Goal: Task Accomplishment & Management: Use online tool/utility

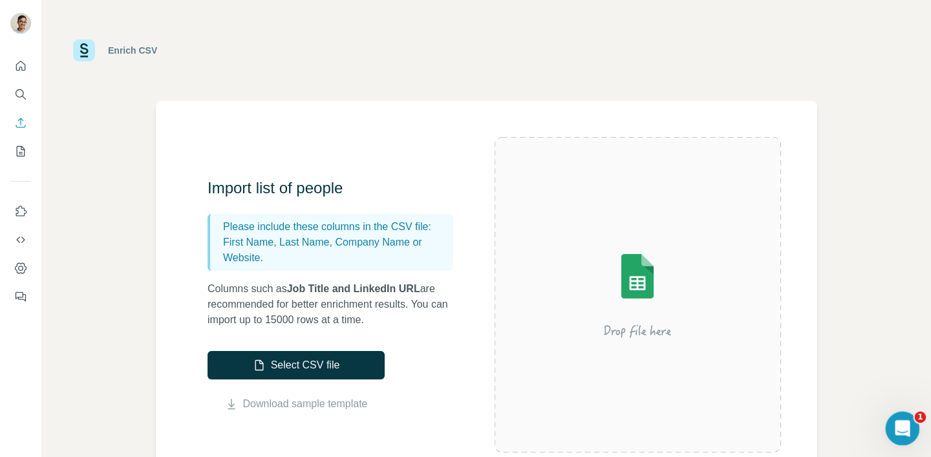
click at [900, 426] on icon "Open Intercom Messenger" at bounding box center [900, 426] width 21 height 21
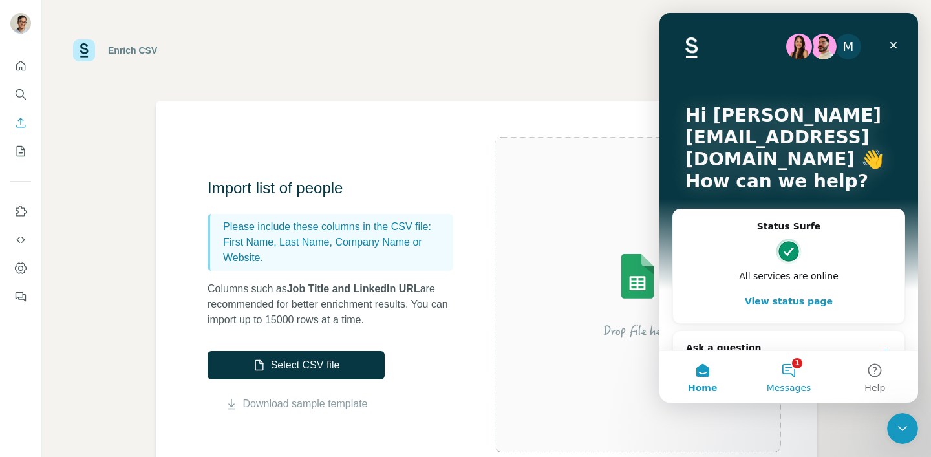
click at [800, 372] on button "1 Messages" at bounding box center [788, 377] width 86 height 52
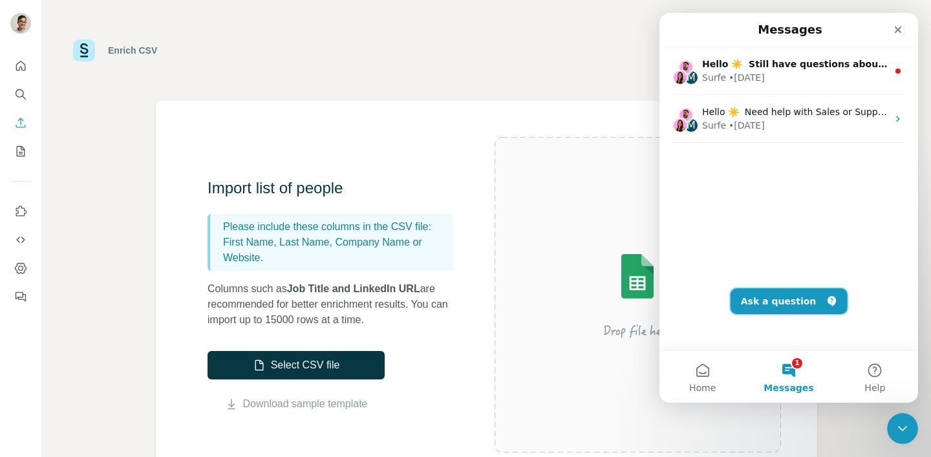
click at [791, 301] on button "Ask a question" at bounding box center [788, 301] width 117 height 26
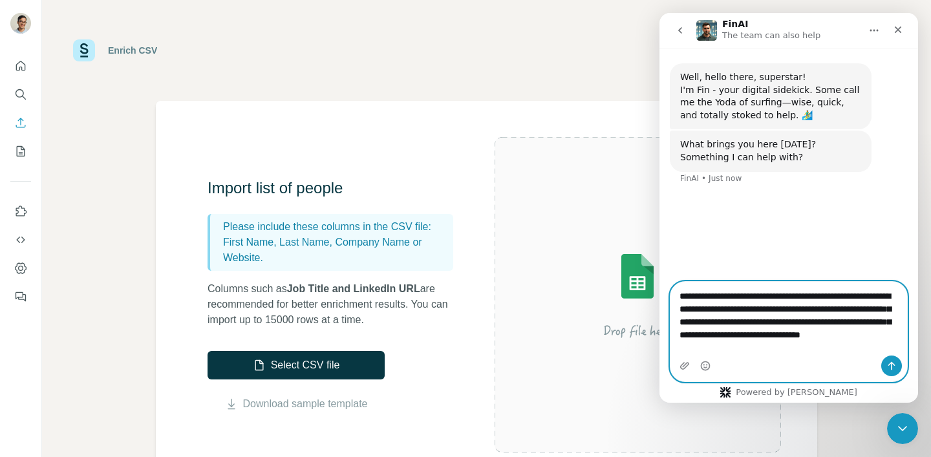
click at [791, 337] on textarea "**********" at bounding box center [788, 319] width 237 height 74
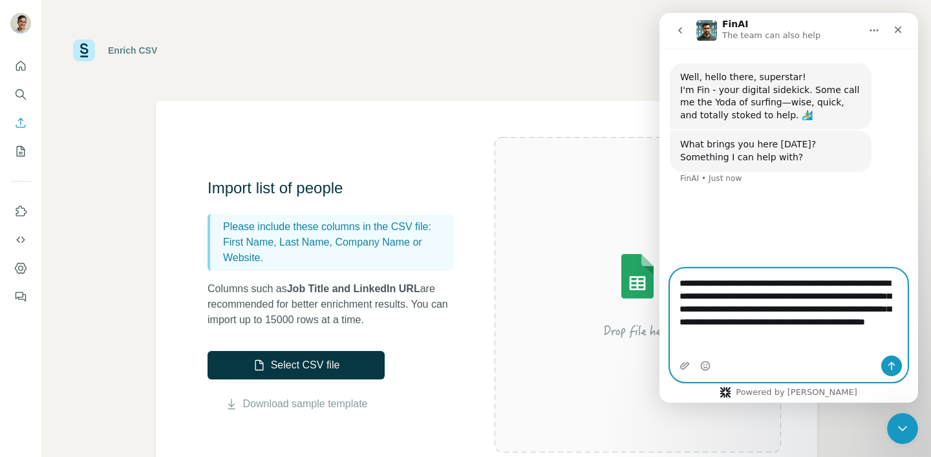
click at [849, 343] on textarea "**********" at bounding box center [788, 306] width 237 height 74
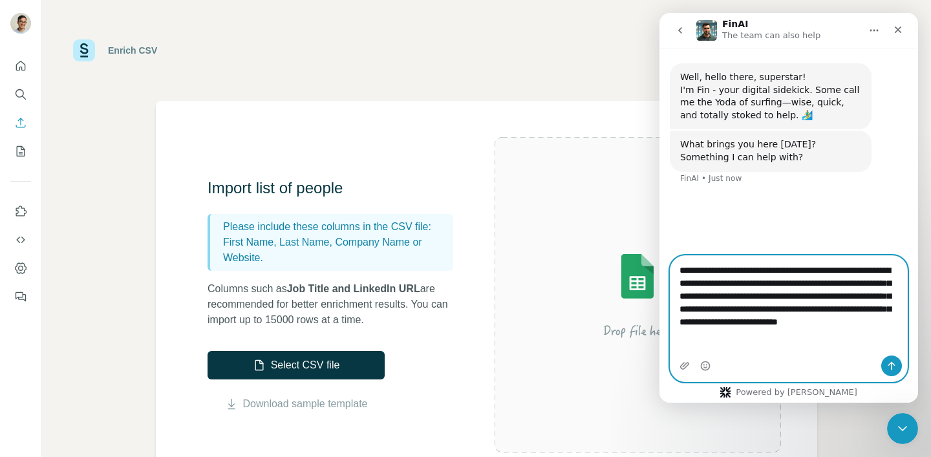
type textarea "**********"
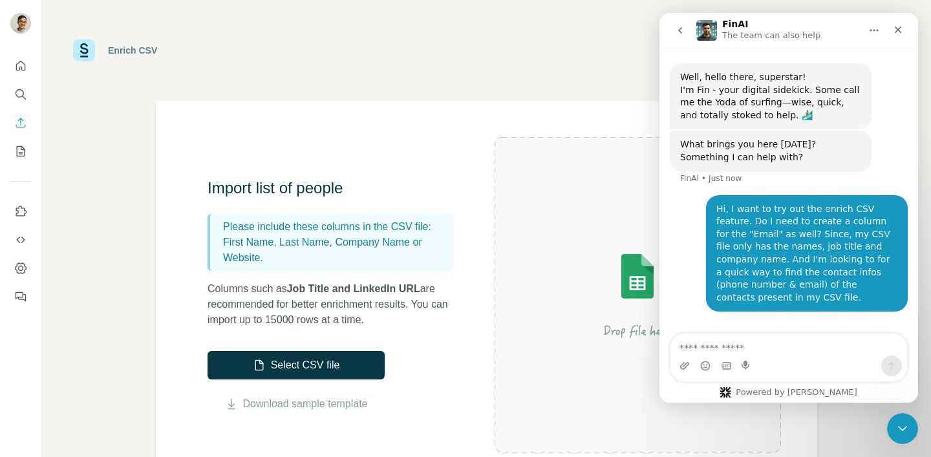
click at [838, 273] on div "Hi, I want to try out the enrich CSV feature. Do I need to create a column for …" at bounding box center [806, 253] width 181 height 101
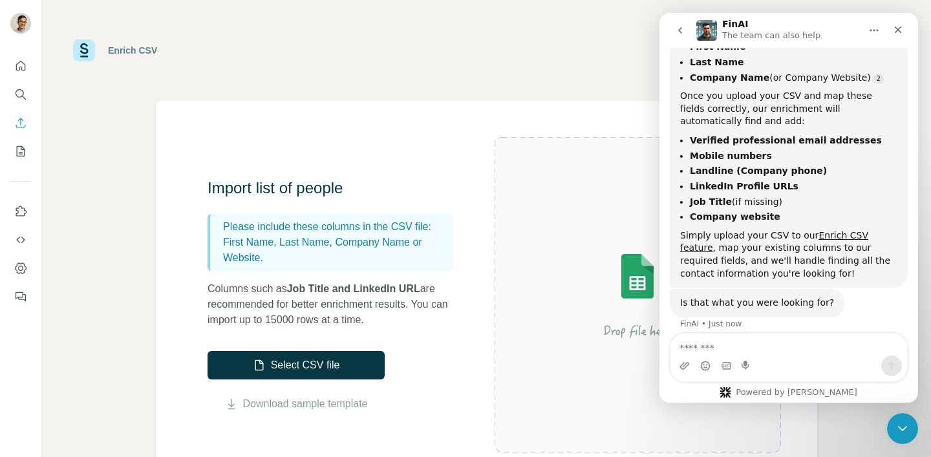
scroll to position [360, 0]
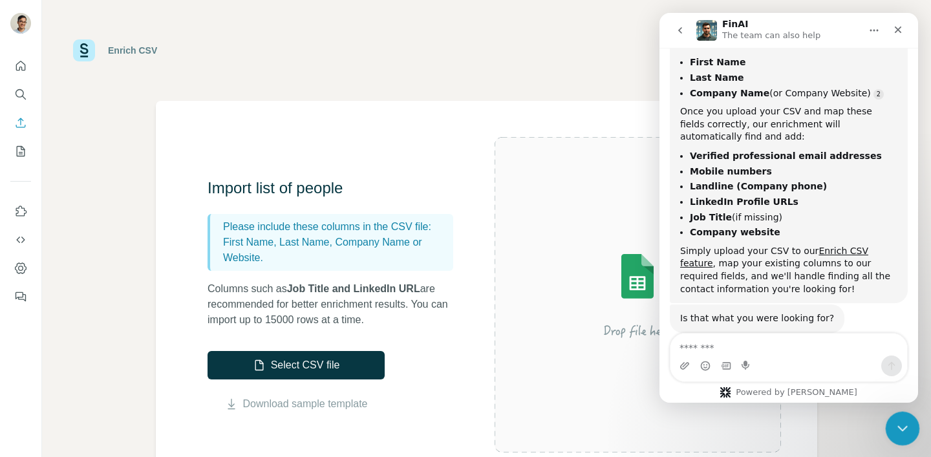
click at [902, 422] on icon "Close Intercom Messenger" at bounding box center [901, 427] width 16 height 16
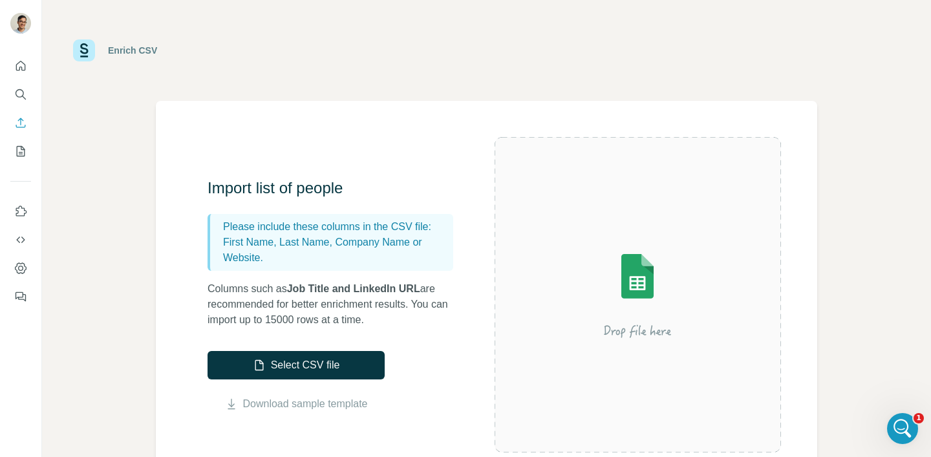
scroll to position [376, 0]
click at [897, 432] on icon "Open Intercom Messenger" at bounding box center [900, 426] width 21 height 21
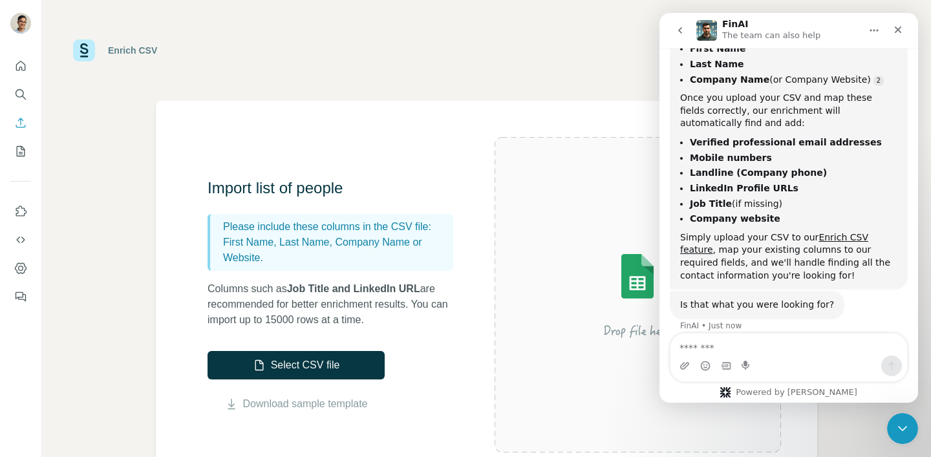
scroll to position [361, 0]
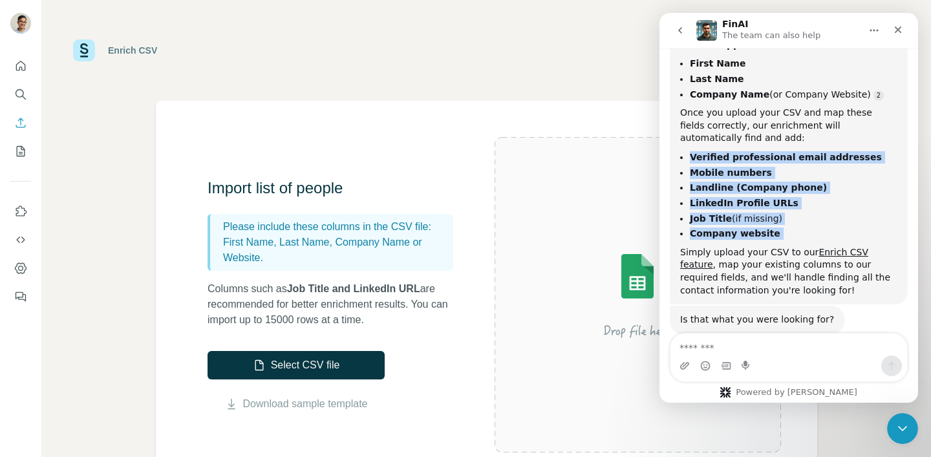
drag, startPoint x: 794, startPoint y: 228, endPoint x: 794, endPoint y: 137, distance: 90.5
click at [794, 137] on div "No, you don't need to create an "Email" column in your CSV! That's exactly what…" at bounding box center [788, 126] width 217 height 341
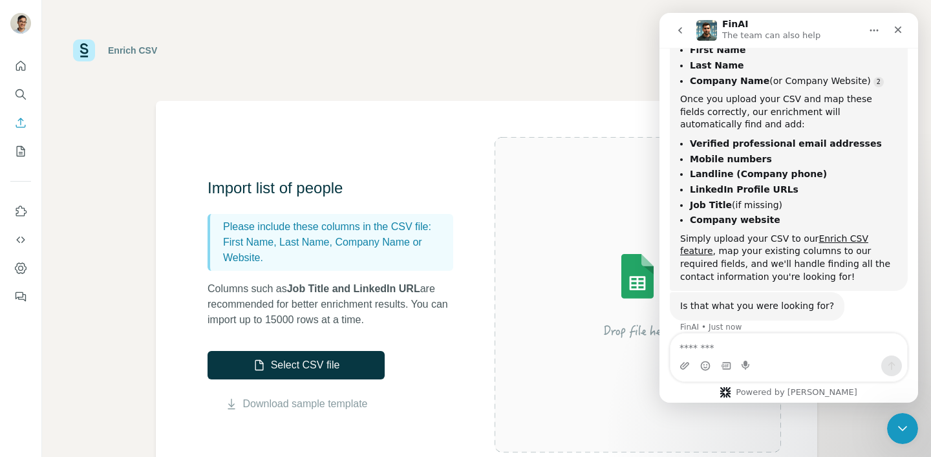
click at [792, 138] on ul "Verified professional email addresses Mobile numbers Landline (Company phone) L…" at bounding box center [788, 182] width 217 height 89
click at [792, 137] on ul "Verified professional email addresses Mobile numbers Landline (Company phone) L…" at bounding box center [788, 180] width 217 height 89
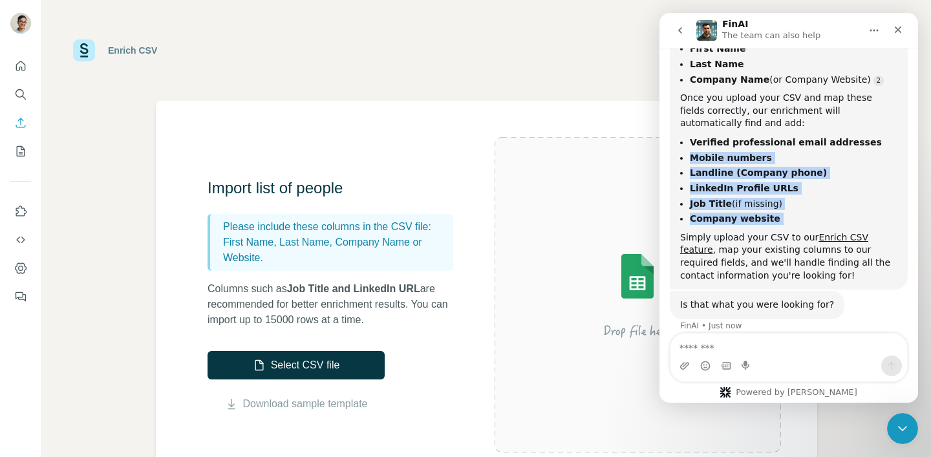
drag, startPoint x: 792, startPoint y: 137, endPoint x: 792, endPoint y: 209, distance: 71.7
click at [792, 209] on ul "Verified professional email addresses Mobile numbers Landline (Company phone) L…" at bounding box center [788, 180] width 217 height 89
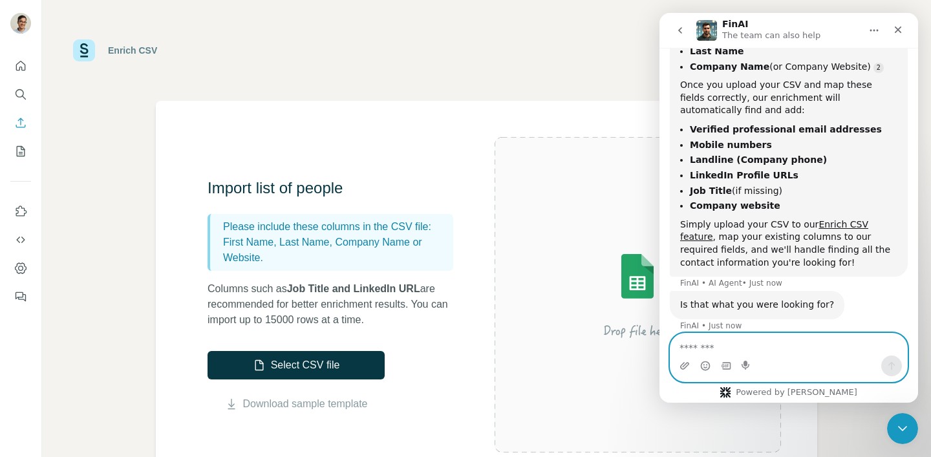
click at [827, 346] on textarea "Message…" at bounding box center [788, 345] width 237 height 22
type textarea "*"
type textarea "**********"
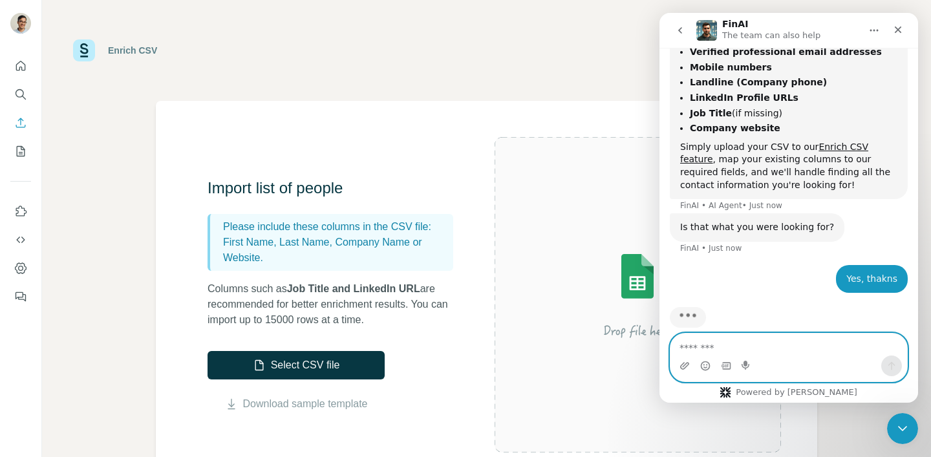
scroll to position [469, 0]
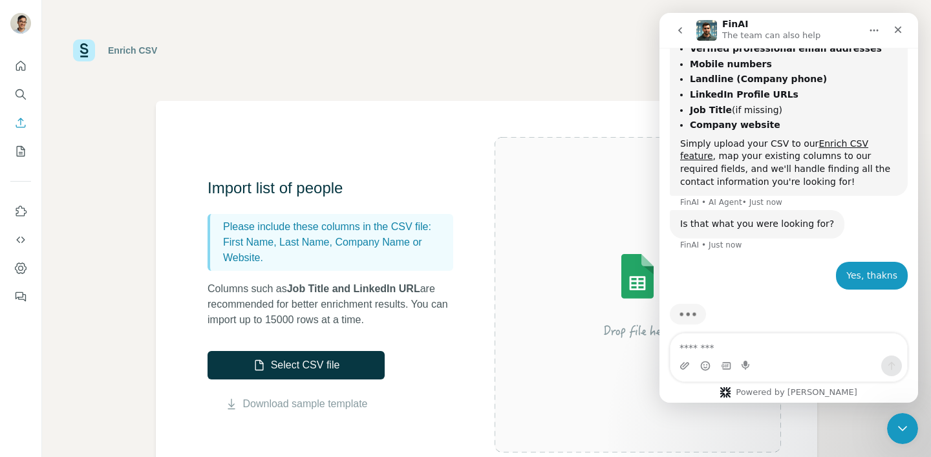
click at [866, 244] on div "Is that what you were looking for? [GEOGRAPHIC_DATA] • Just now" at bounding box center [789, 236] width 238 height 52
click at [898, 32] on icon "Close" at bounding box center [898, 30] width 10 height 10
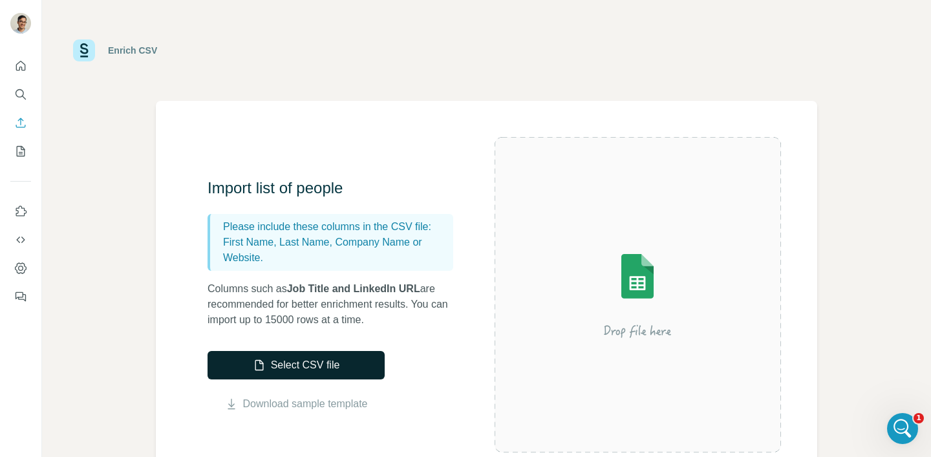
click at [350, 355] on button "Select CSV file" at bounding box center [295, 365] width 177 height 28
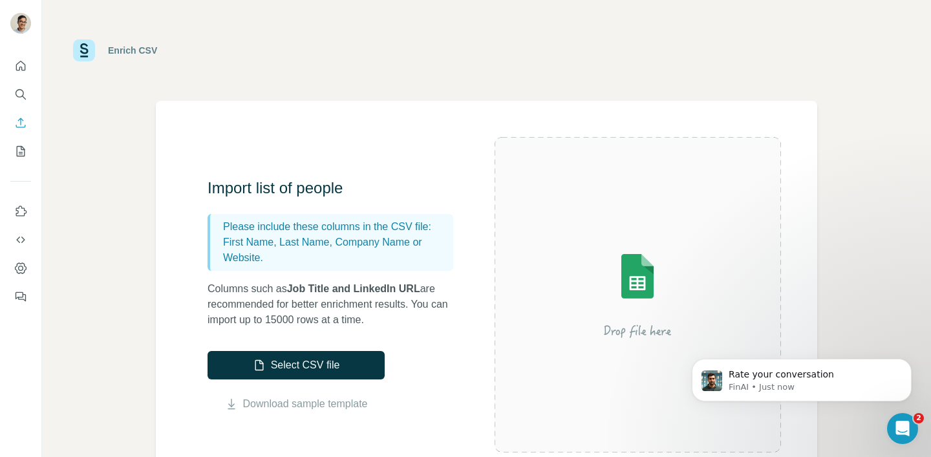
scroll to position [597, 0]
click at [326, 369] on button "Select CSV file" at bounding box center [295, 365] width 177 height 28
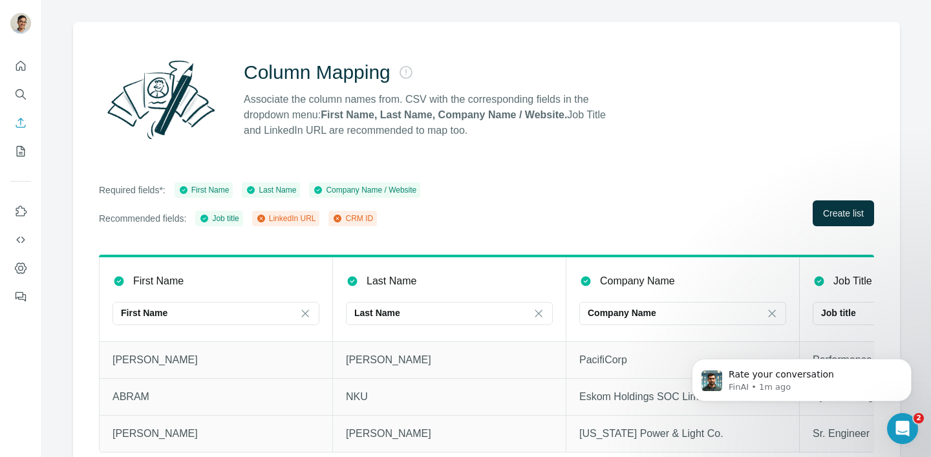
scroll to position [81, 0]
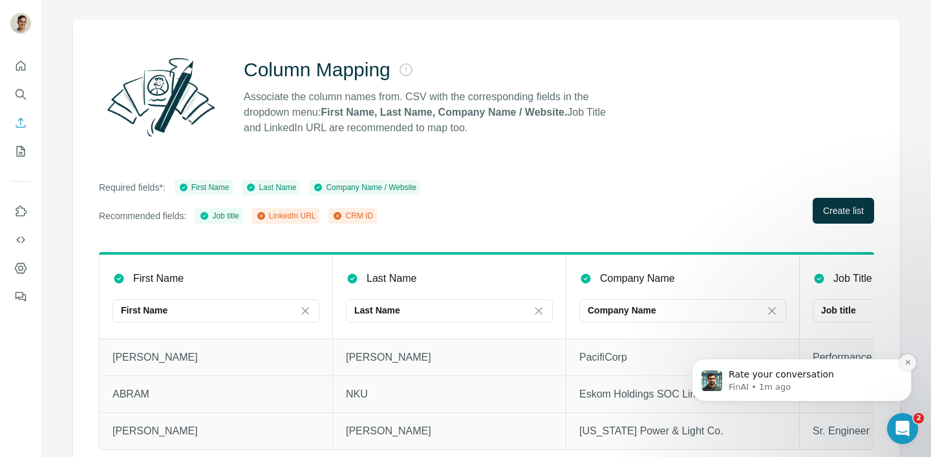
click at [908, 367] on button "Dismiss notification" at bounding box center [907, 362] width 17 height 17
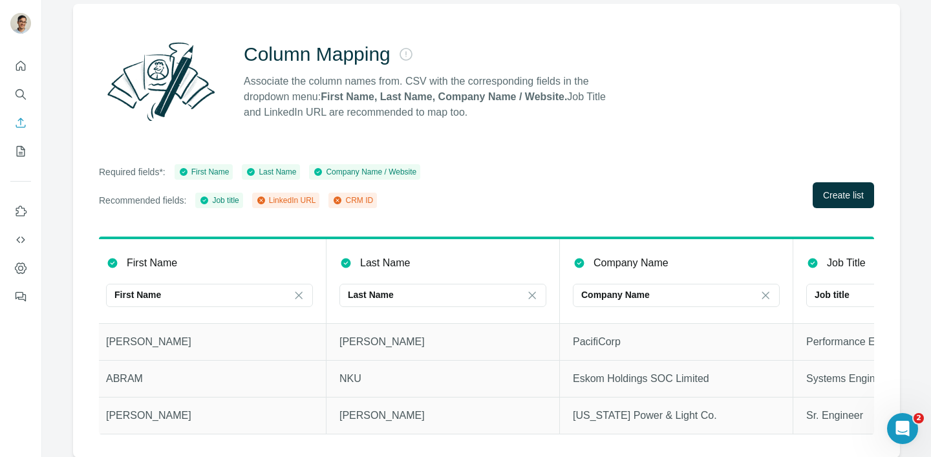
scroll to position [0, 0]
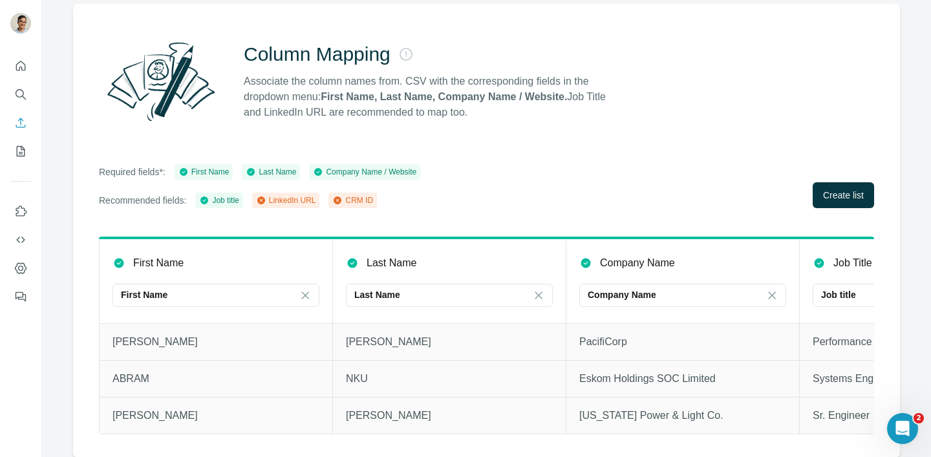
click at [370, 201] on div "CRM ID" at bounding box center [352, 201] width 41 height 12
click at [305, 202] on div "LinkedIn URL" at bounding box center [286, 201] width 60 height 12
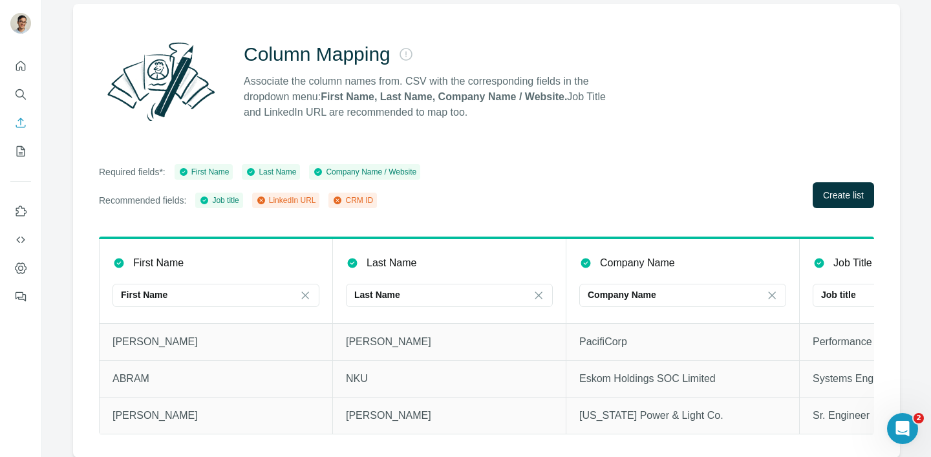
click at [359, 183] on div "Required fields*: First Name Last Name Company Name / Website Recommended field…" at bounding box center [259, 186] width 321 height 44
click at [867, 192] on button "Create list" at bounding box center [843, 195] width 61 height 26
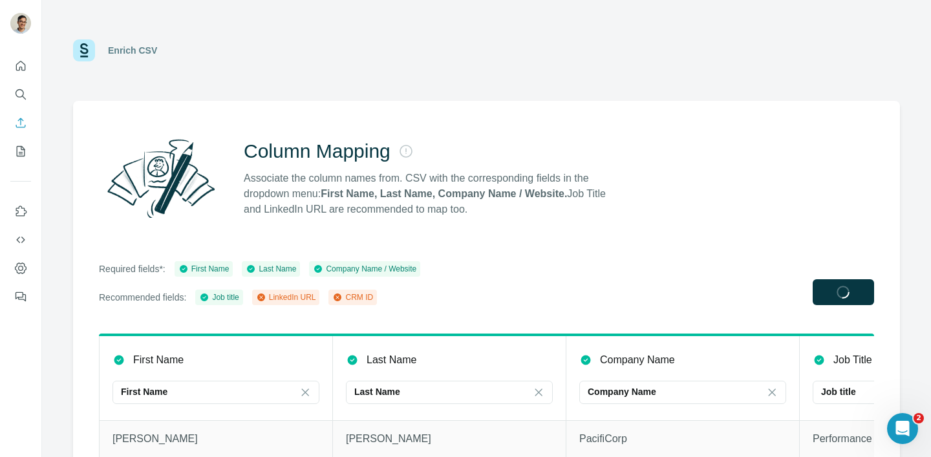
scroll to position [97, 0]
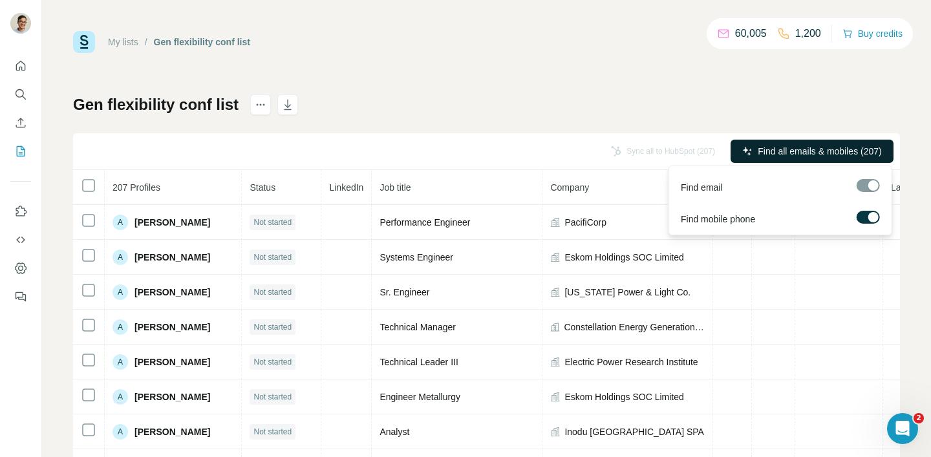
click at [838, 143] on button "Find all emails & mobiles (207)" at bounding box center [811, 151] width 163 height 23
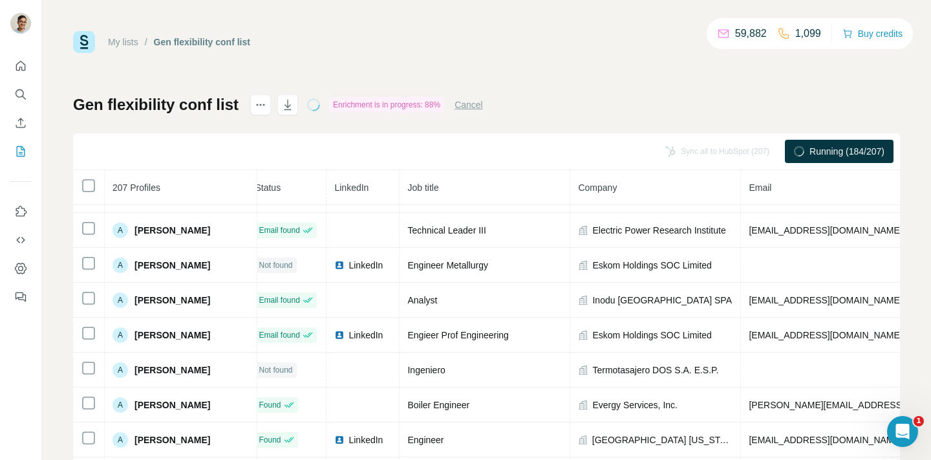
scroll to position [0, 10]
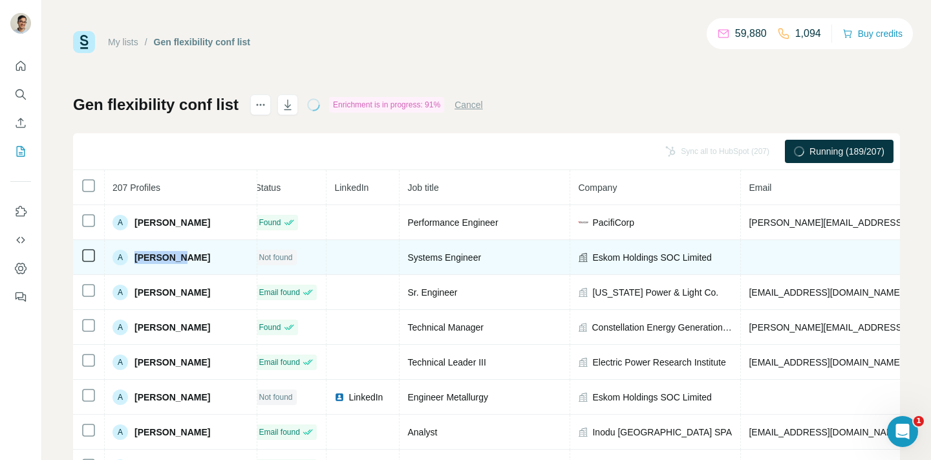
drag, startPoint x: 193, startPoint y: 258, endPoint x: 136, endPoint y: 258, distance: 56.9
click at [136, 258] on div "A [DEMOGRAPHIC_DATA] NKU" at bounding box center [180, 258] width 136 height 16
copy span "[PERSON_NAME]"
drag, startPoint x: 510, startPoint y: 253, endPoint x: 420, endPoint y: 253, distance: 90.5
click at [420, 253] on tr "A ABRAM NKU Not found Systems Engineer Eskom Holdings SOC Limited" at bounding box center [772, 257] width 1418 height 35
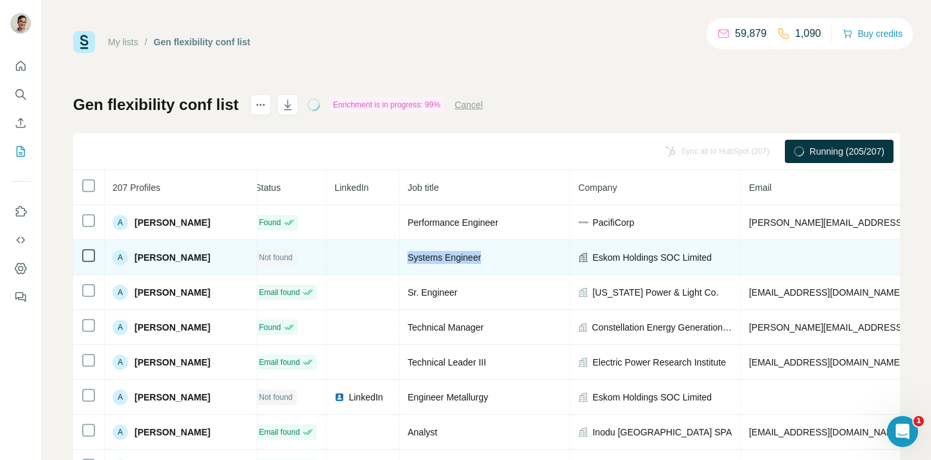
copy tr "Systems Engineer"
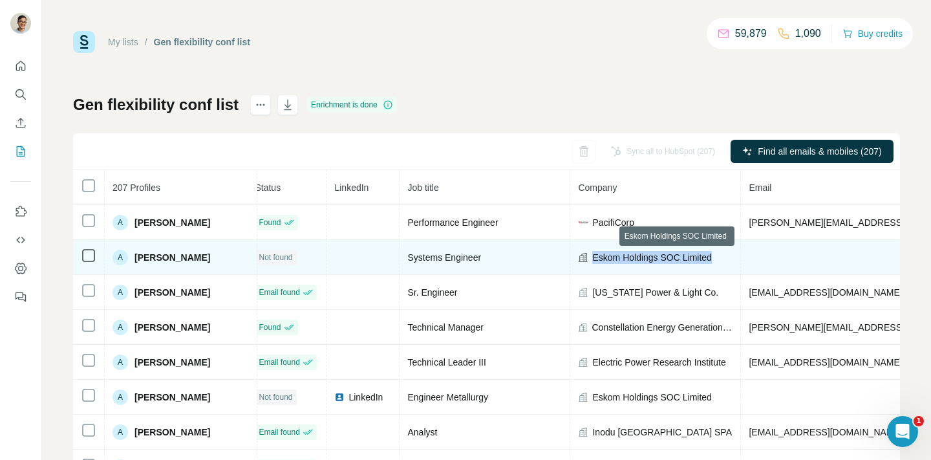
drag, startPoint x: 615, startPoint y: 256, endPoint x: 749, endPoint y: 256, distance: 134.5
click at [732, 256] on div "Eskom Holdings SOC Limited" at bounding box center [655, 257] width 154 height 13
copy span "Eskom Holdings SOC Limited"
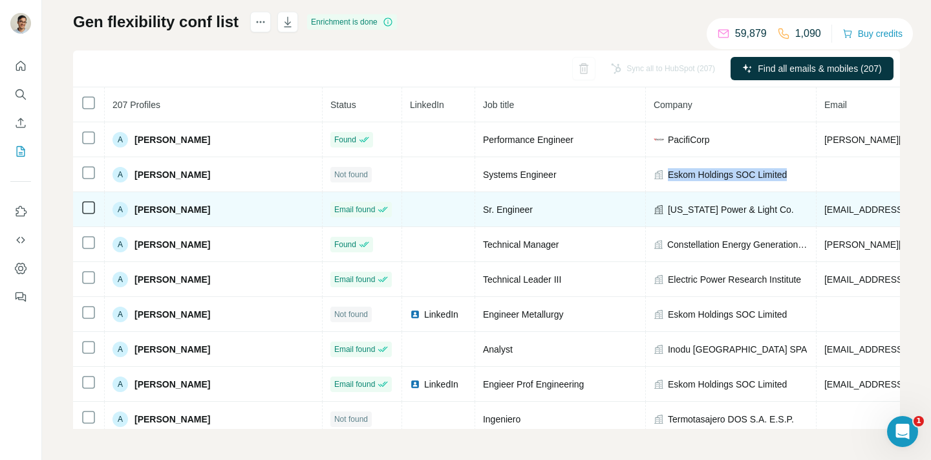
scroll to position [0, 0]
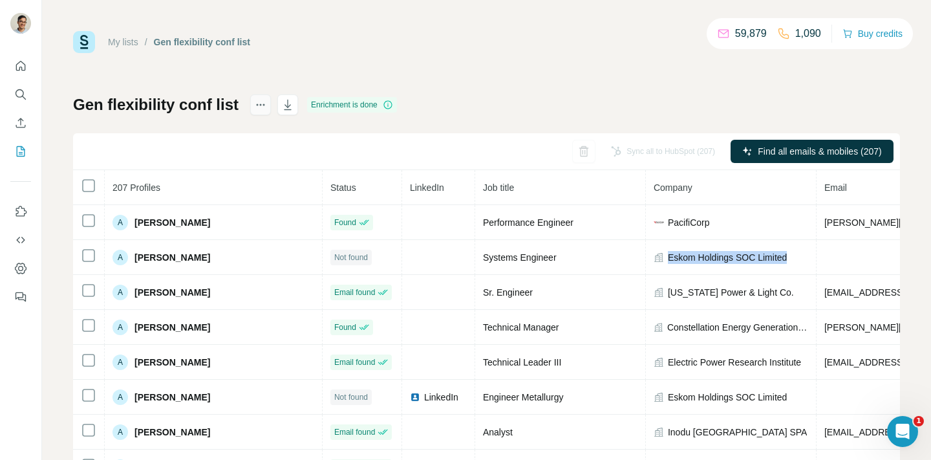
click at [257, 107] on icon "actions" at bounding box center [260, 104] width 13 height 13
click at [307, 66] on div "My lists / Gen flexibility conf list 59,879 1,090 Buy credits Gen flexibility c…" at bounding box center [486, 271] width 827 height 480
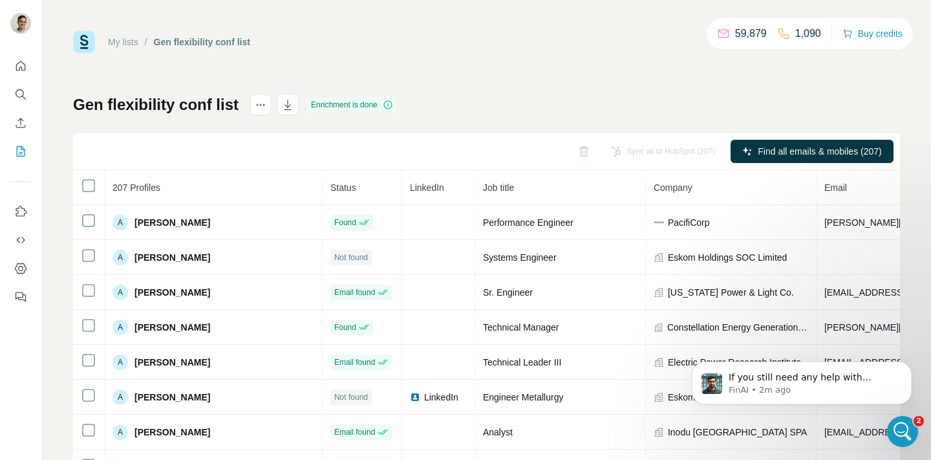
scroll to position [0, 385]
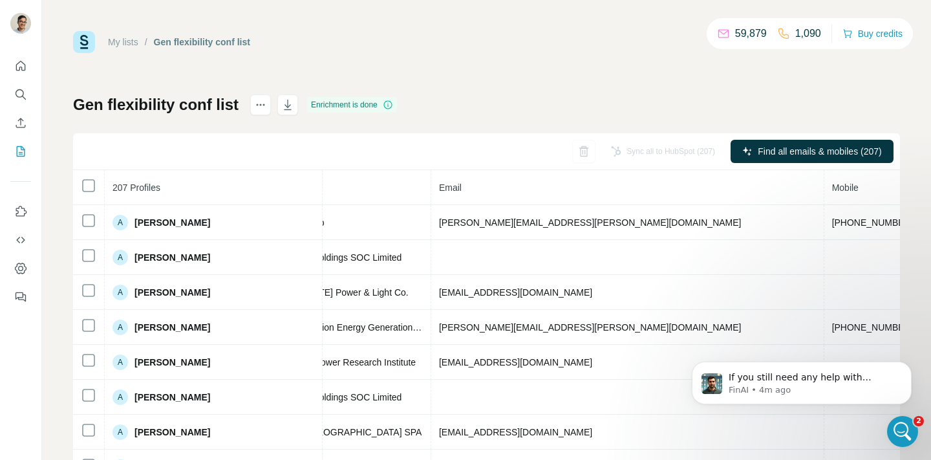
click at [549, 118] on div "Gen flexibility conf list Enrichment is done Sync all to HubSpot (207) Find all…" at bounding box center [486, 302] width 827 height 417
click at [478, 143] on div "Sync all to HubSpot (207) Find all emails & mobiles (207)" at bounding box center [486, 151] width 827 height 37
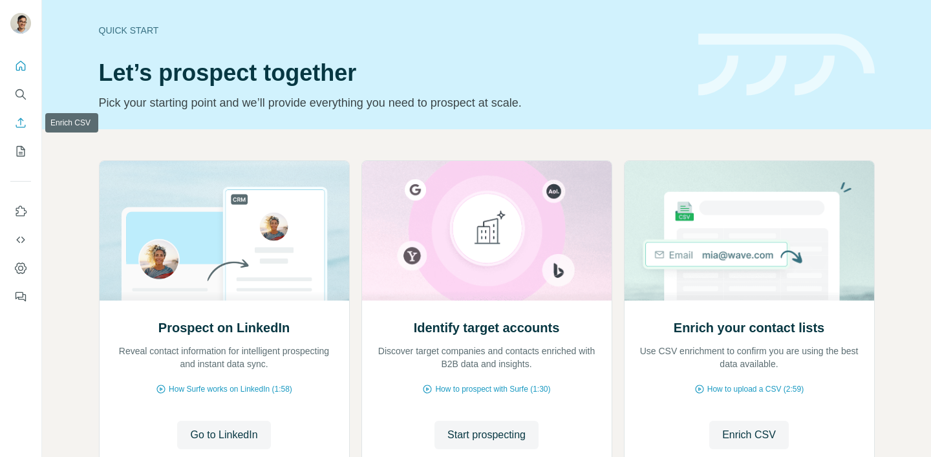
click at [19, 116] on icon "Enrich CSV" at bounding box center [20, 122] width 13 height 13
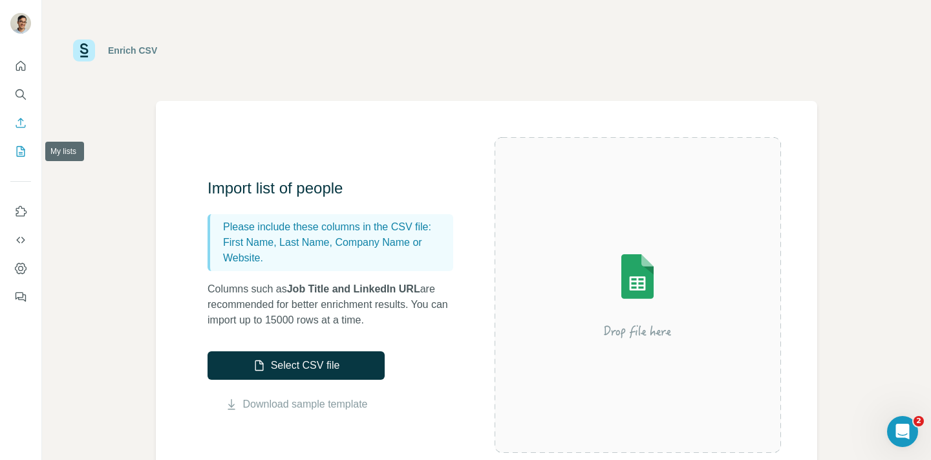
click at [17, 146] on icon "My lists" at bounding box center [21, 151] width 8 height 10
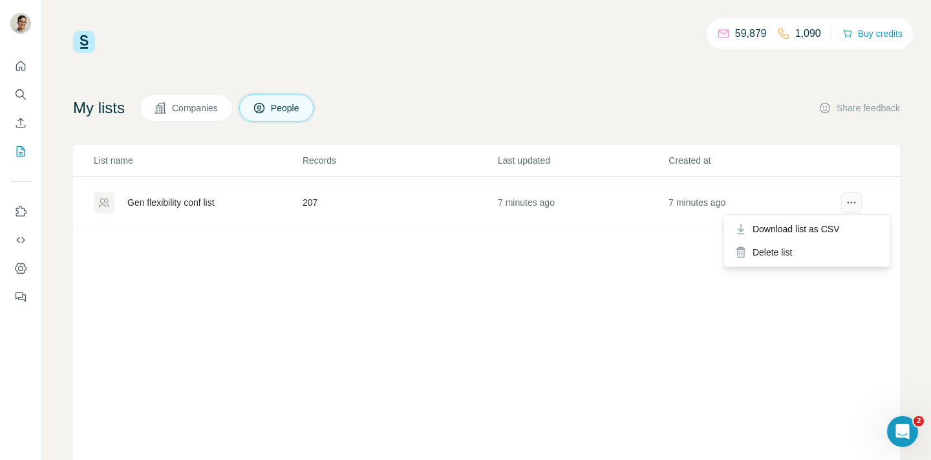
click at [850, 193] on button "actions" at bounding box center [851, 202] width 21 height 21
click at [155, 197] on div "Gen flexibility conf list" at bounding box center [170, 202] width 87 height 13
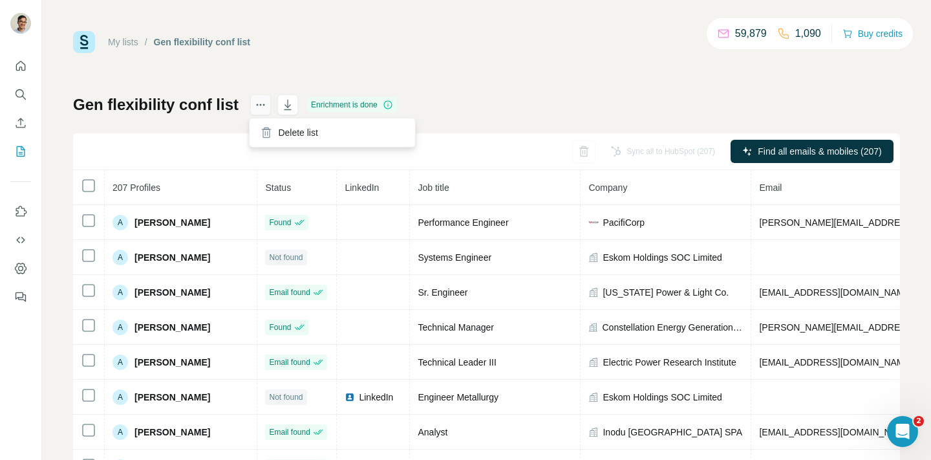
click at [254, 101] on icon "actions" at bounding box center [260, 104] width 13 height 13
click at [288, 70] on div "My lists / Gen flexibility conf list 59,879 1,090 Buy credits Gen flexibility c…" at bounding box center [486, 271] width 827 height 480
click at [288, 100] on icon "button" at bounding box center [287, 104] width 13 height 13
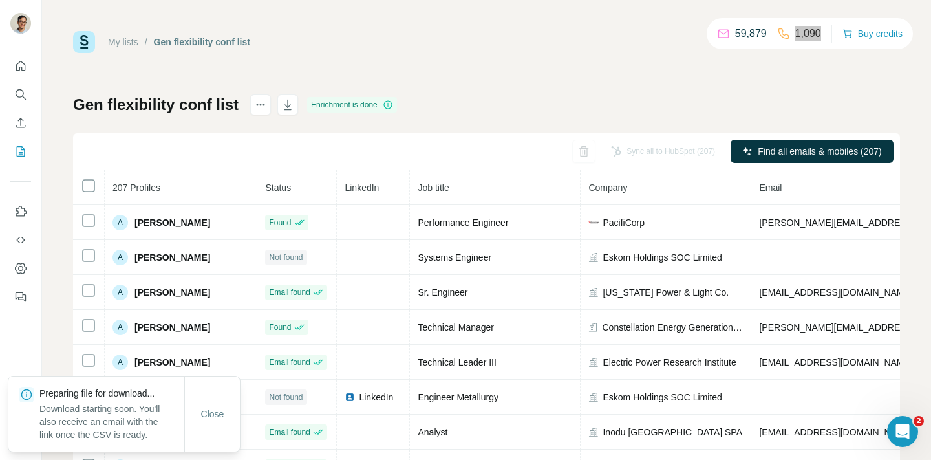
click at [770, 27] on div "59,879 1,090" at bounding box center [769, 34] width 104 height 18
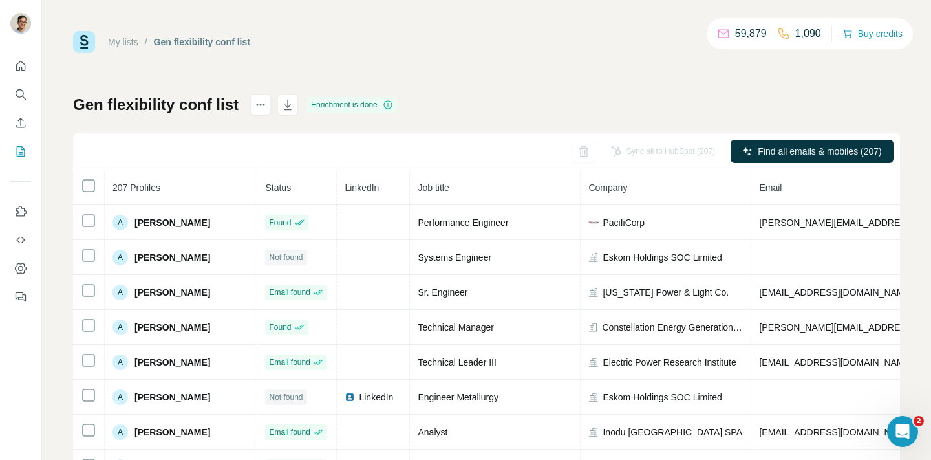
click at [425, 60] on div "My lists / Gen flexibility conf list 59,879 1,090 Buy credits Gen flexibility c…" at bounding box center [486, 271] width 827 height 480
click at [913, 436] on div "Open Intercom Messenger" at bounding box center [900, 429] width 43 height 43
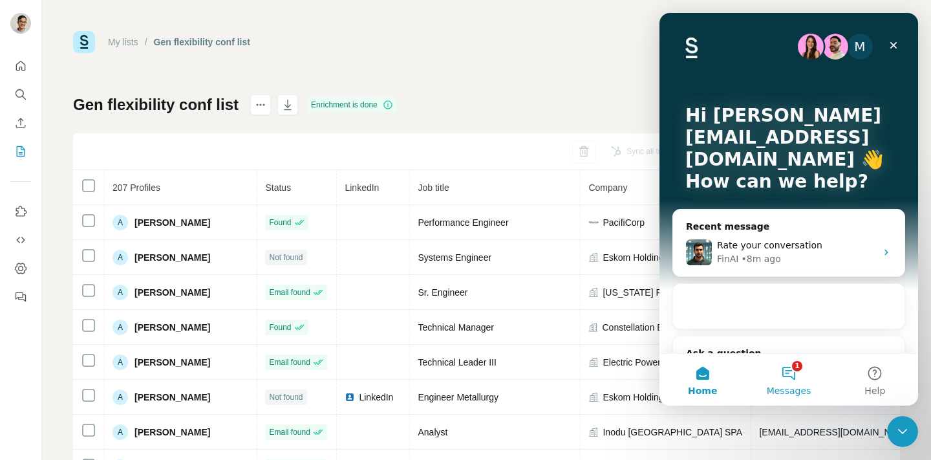
click at [796, 365] on button "1 Messages" at bounding box center [788, 380] width 86 height 52
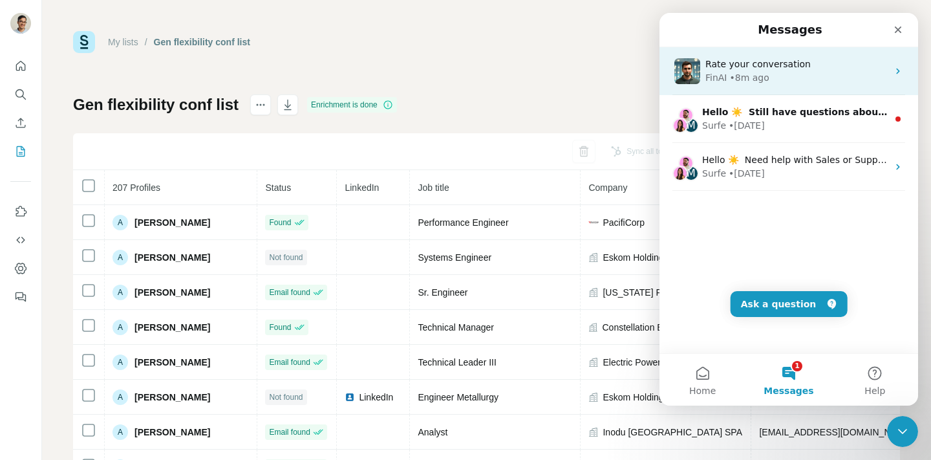
click at [832, 85] on div "Rate your conversation FinAI • 8m ago" at bounding box center [788, 71] width 259 height 48
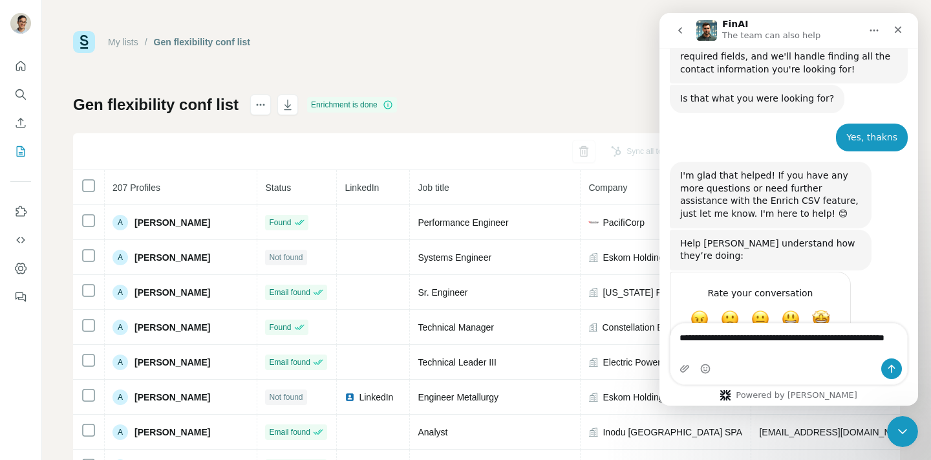
scroll to position [595, 0]
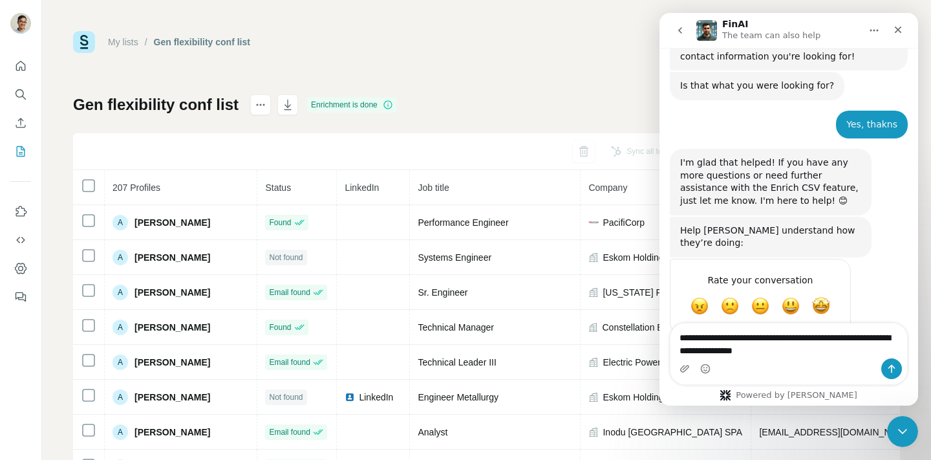
type textarea "**********"
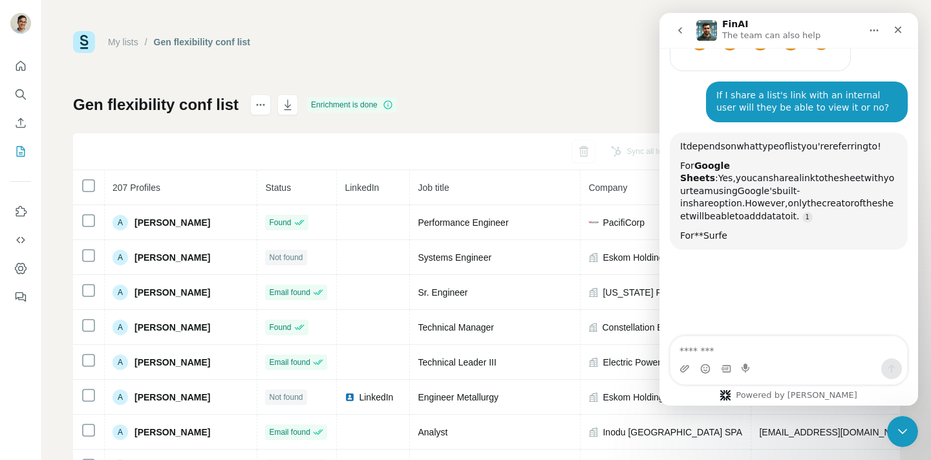
scroll to position [845, 0]
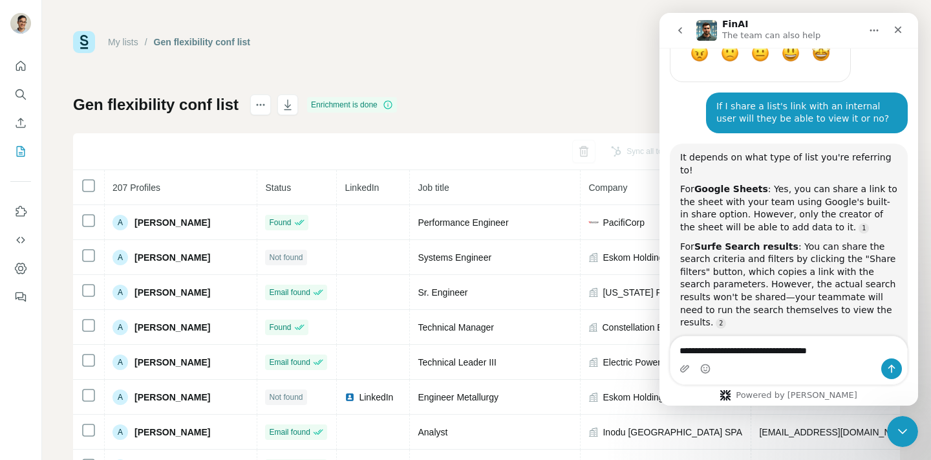
type textarea "**********"
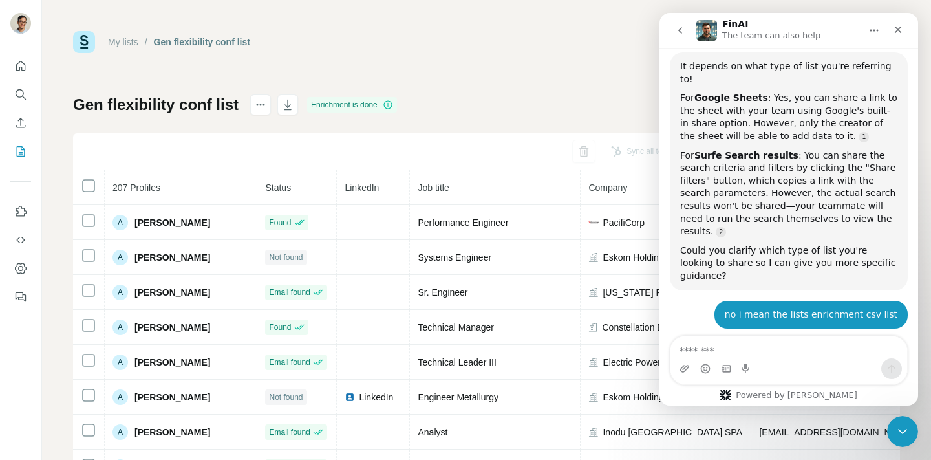
scroll to position [1121, 0]
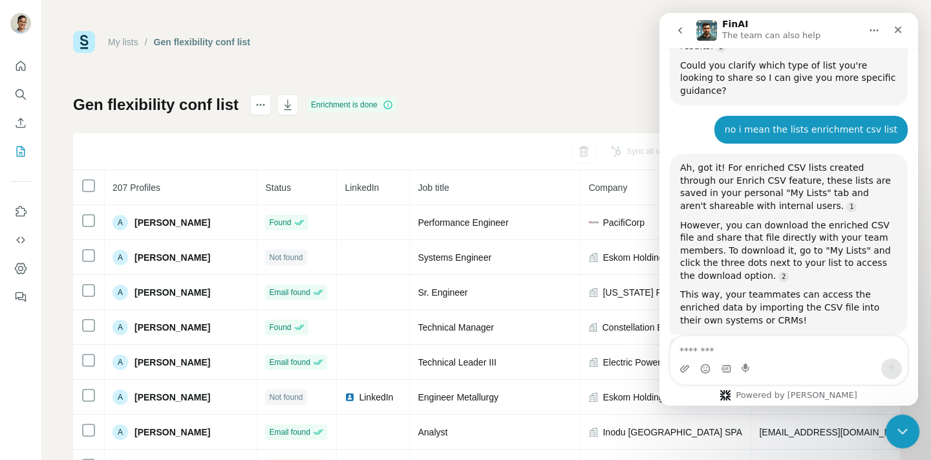
click at [908, 423] on icon "Close Intercom Messenger" at bounding box center [901, 429] width 16 height 16
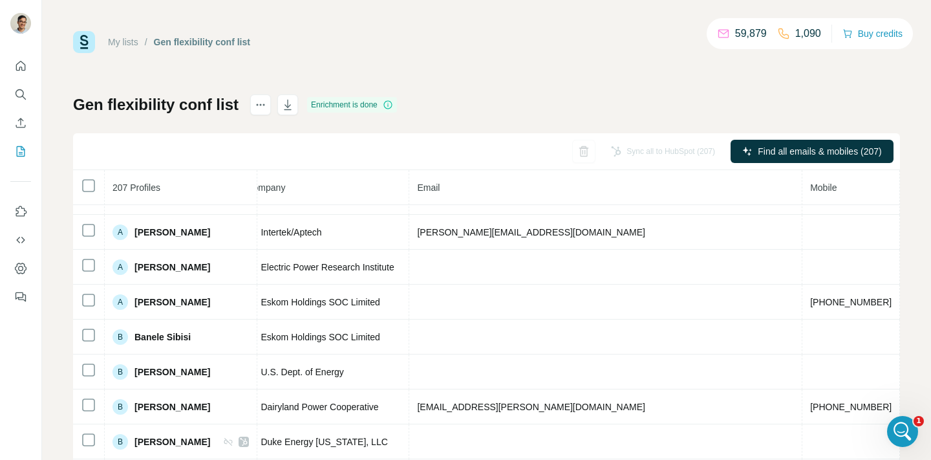
scroll to position [741, 342]
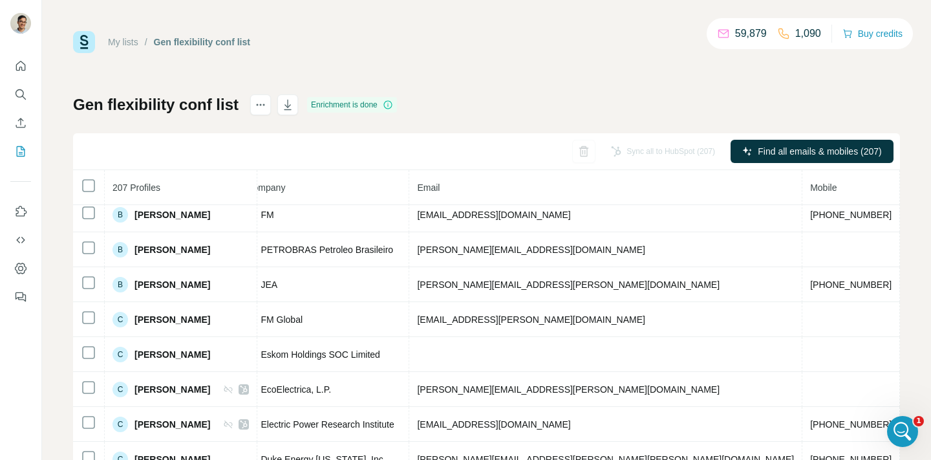
click at [440, 191] on span "Email" at bounding box center [428, 187] width 23 height 10
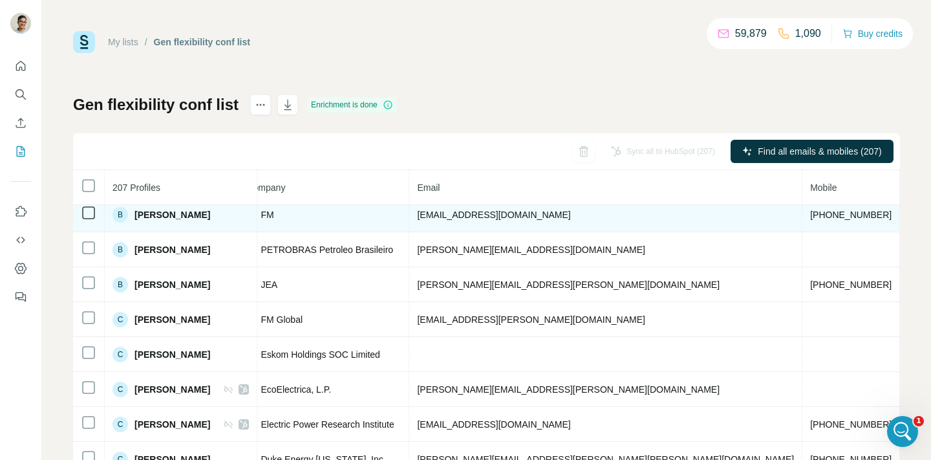
scroll to position [1090, 342]
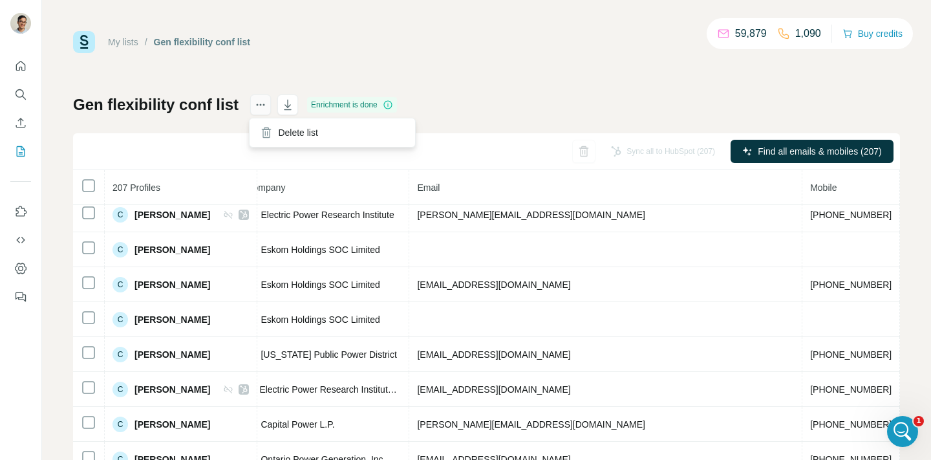
click at [263, 107] on icon "actions" at bounding box center [260, 104] width 13 height 13
click at [319, 53] on div "My lists / Gen flexibility conf list 59,879 1,090 Buy credits Gen flexibility c…" at bounding box center [486, 271] width 827 height 480
click at [387, 104] on icon at bounding box center [388, 105] width 10 height 10
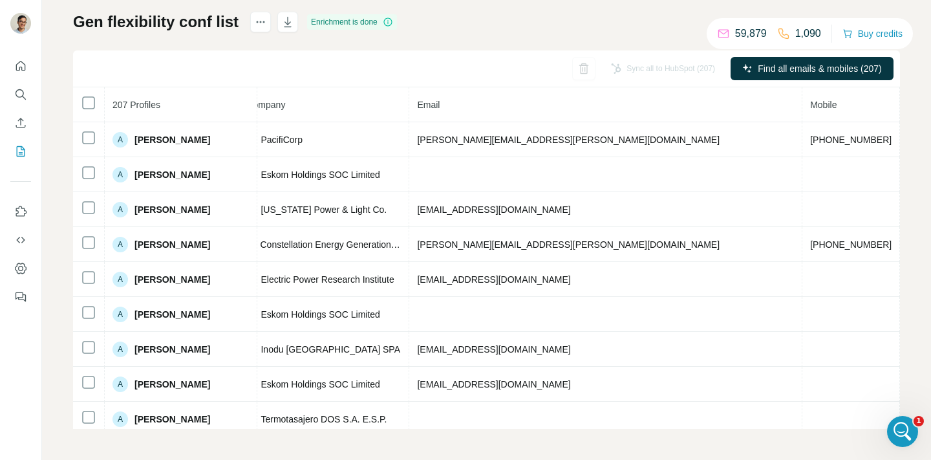
scroll to position [0, 0]
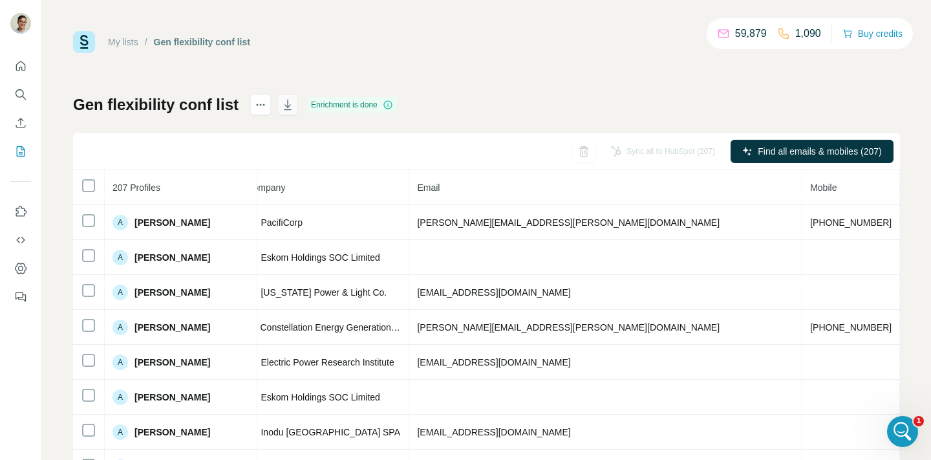
click at [281, 105] on icon "button" at bounding box center [287, 104] width 13 height 13
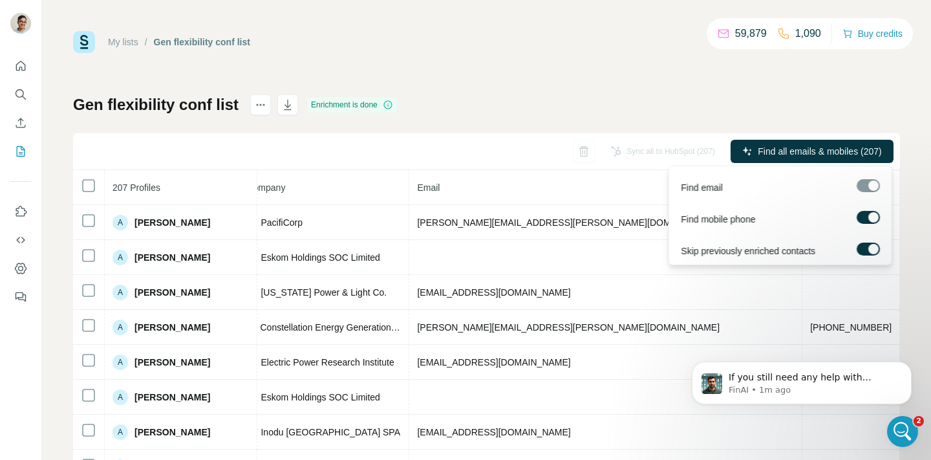
scroll to position [1, 0]
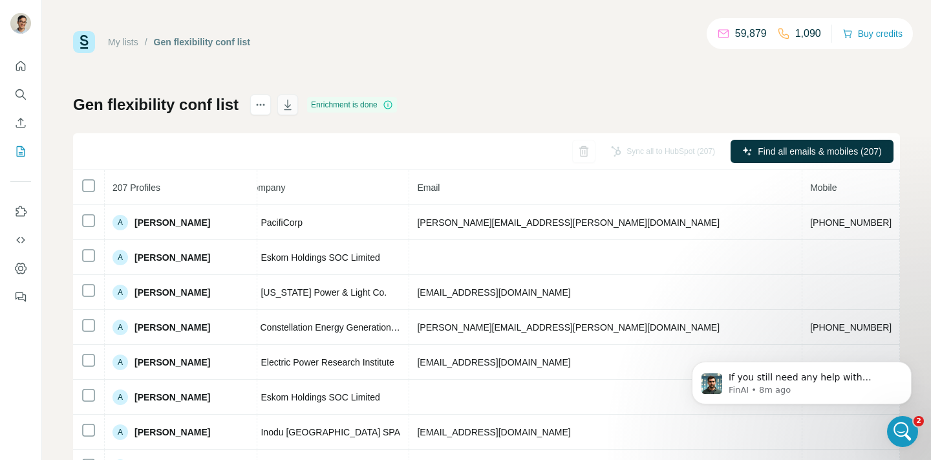
click at [286, 113] on button "button" at bounding box center [287, 104] width 21 height 21
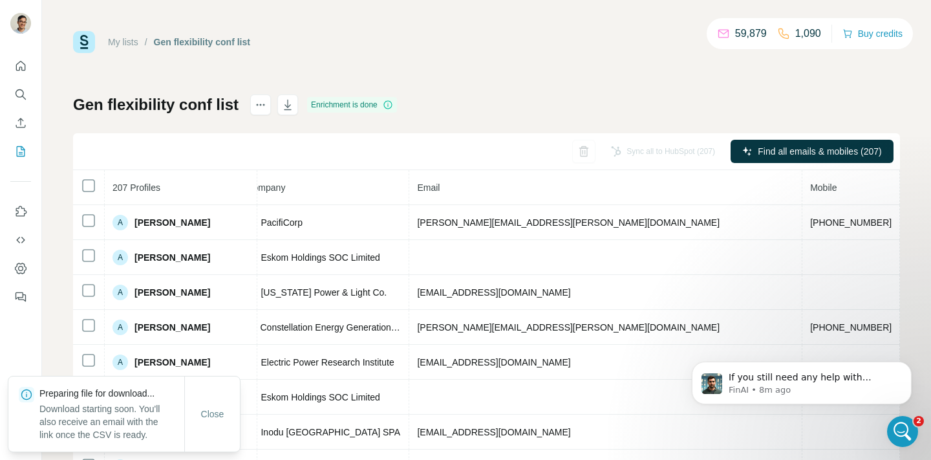
click at [803, 17] on div "My lists / Gen flexibility conf list 59,879 1,090 Buy credits Gen flexibility c…" at bounding box center [486, 230] width 889 height 460
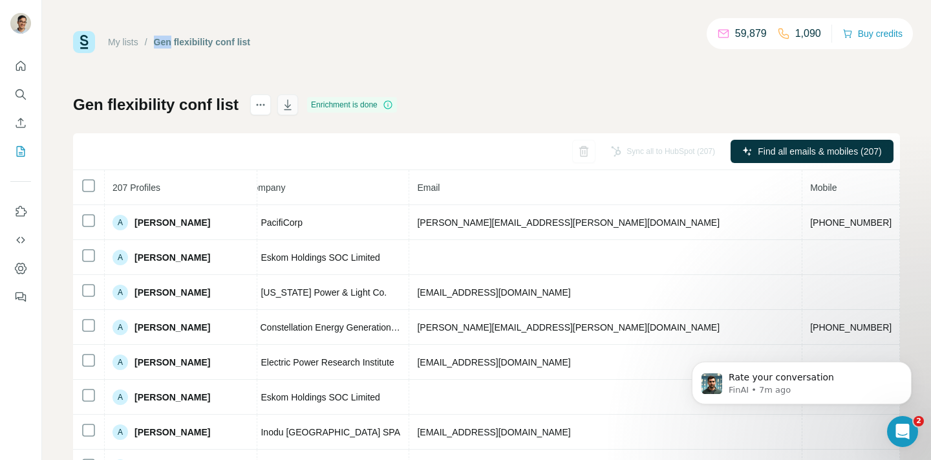
click at [289, 101] on icon "button" at bounding box center [287, 104] width 13 height 13
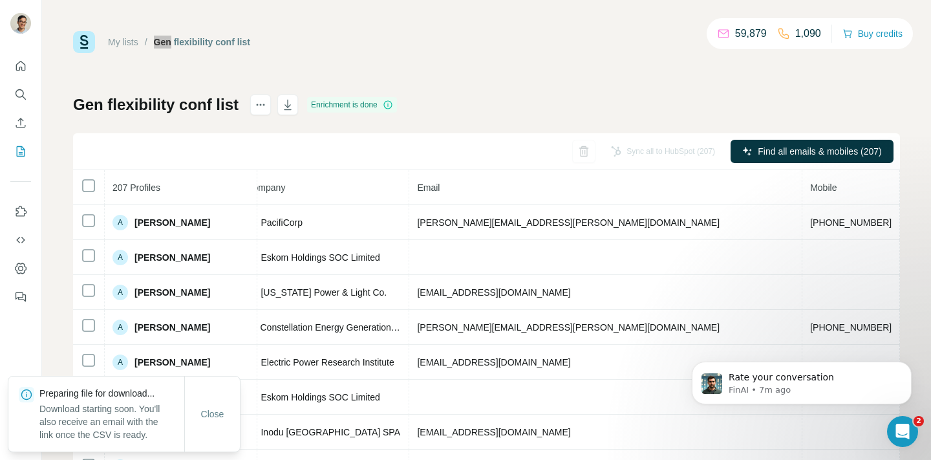
click at [749, 25] on div "59,879 1,090" at bounding box center [769, 34] width 104 height 18
